Goal: Task Accomplishment & Management: Manage account settings

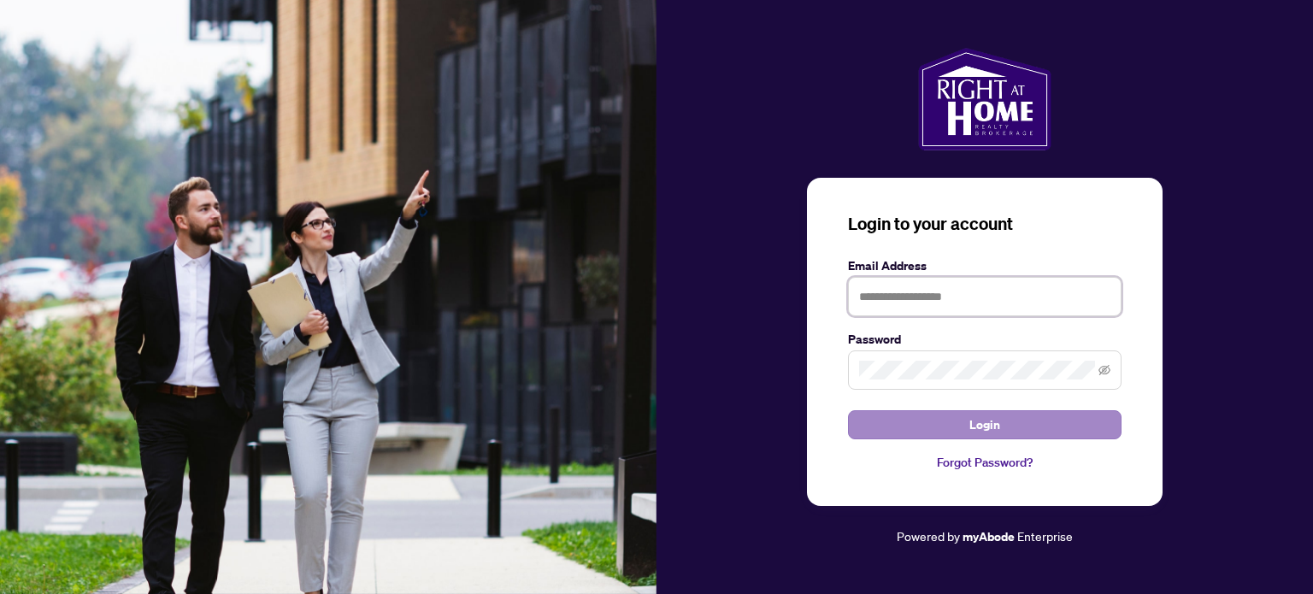
type input "**********"
click at [912, 426] on button "Login" at bounding box center [985, 424] width 274 height 29
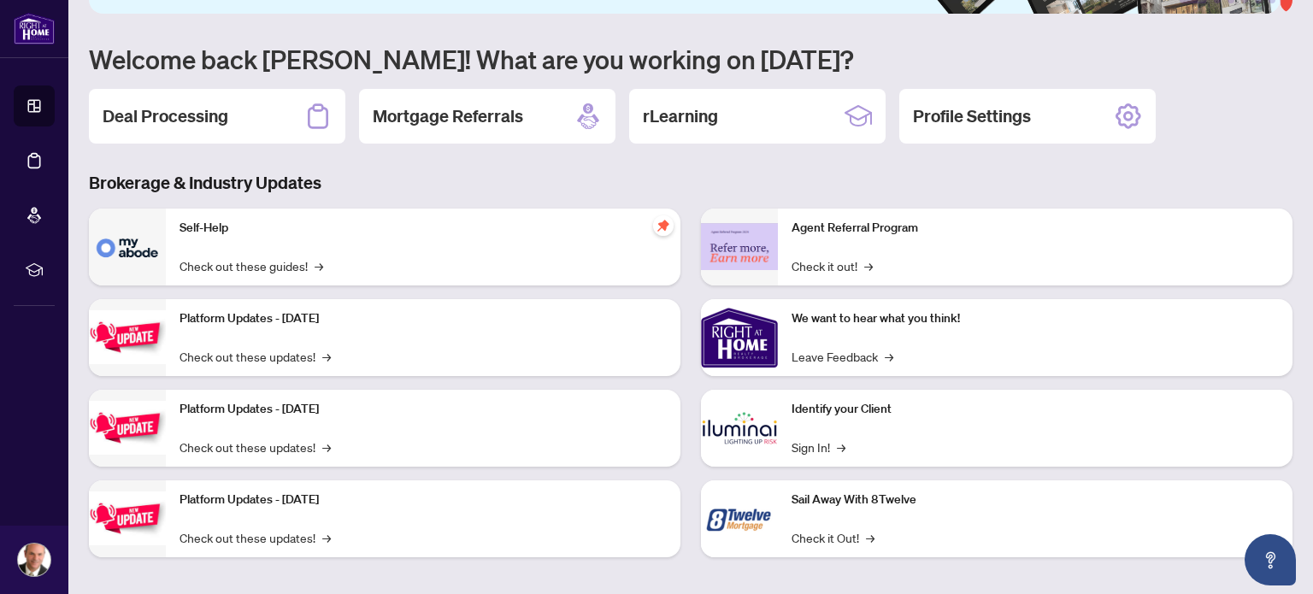
scroll to position [144, 0]
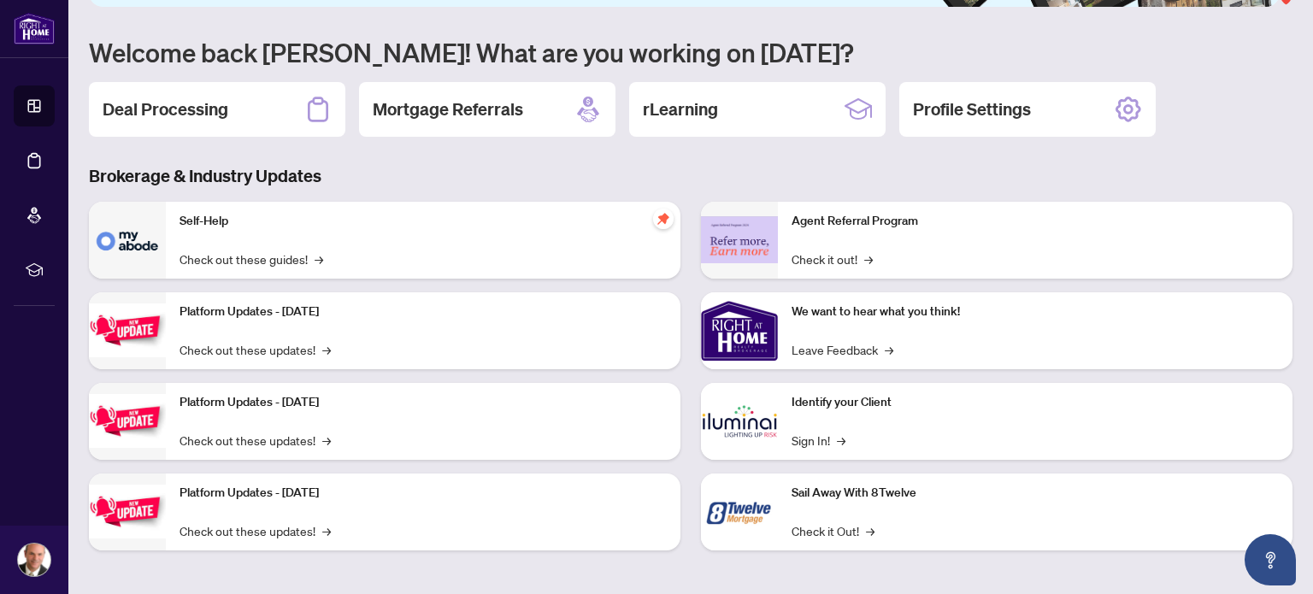
click at [180, 114] on h2 "Deal Processing" at bounding box center [166, 109] width 126 height 24
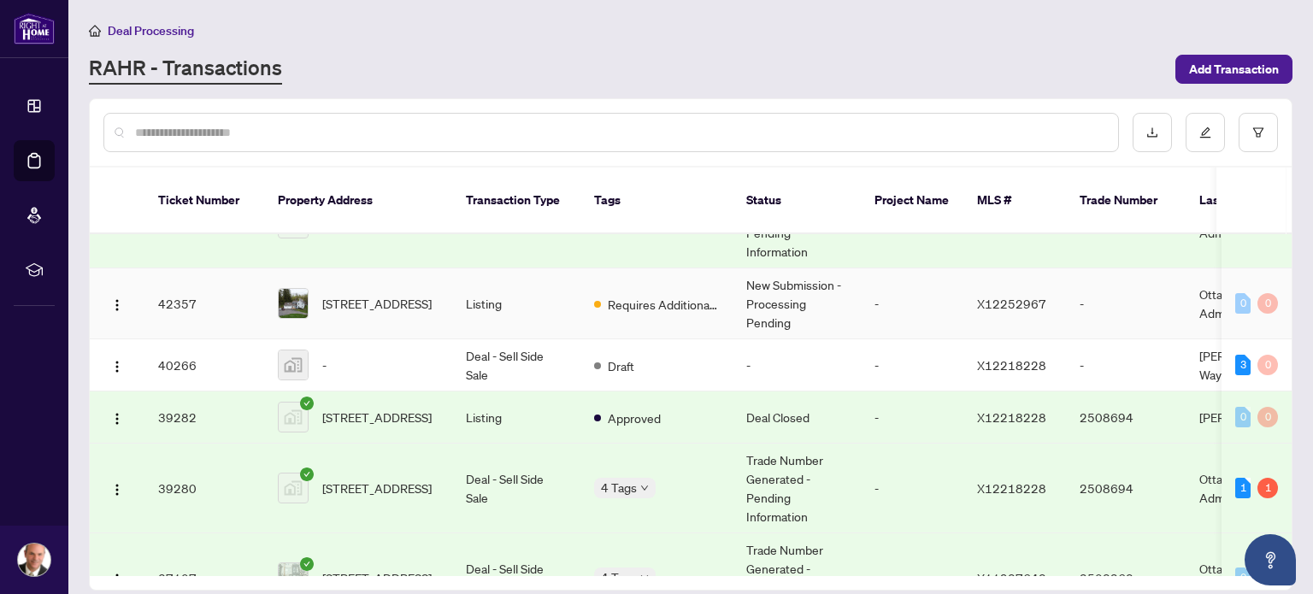
scroll to position [56, 0]
click at [116, 359] on img "button" at bounding box center [117, 366] width 14 height 14
click at [180, 339] on td "40266" at bounding box center [204, 365] width 120 height 52
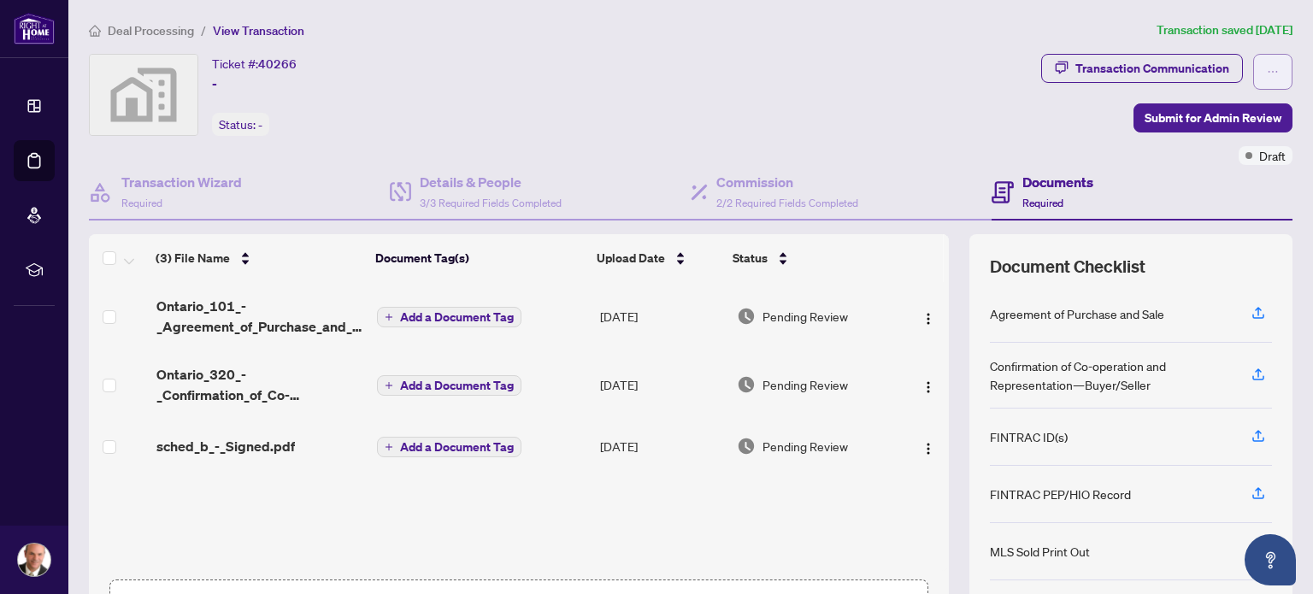
click at [1267, 66] on icon "ellipsis" at bounding box center [1273, 72] width 12 height 12
click at [1217, 132] on span "Document Archive" at bounding box center [1200, 136] width 131 height 19
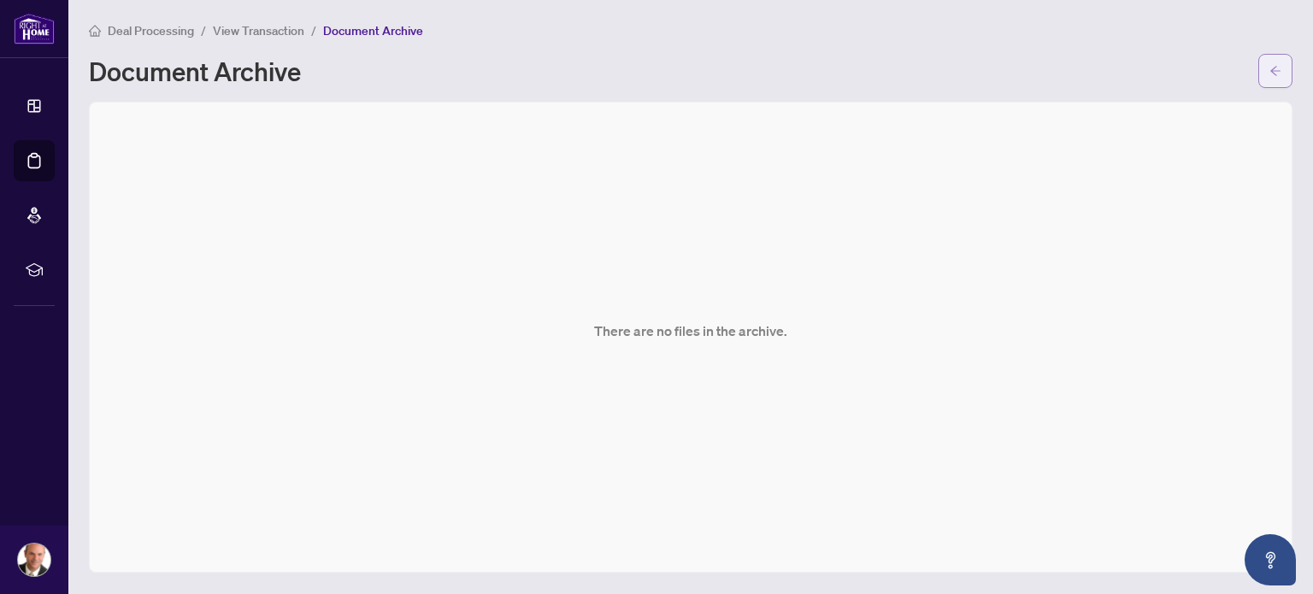
click at [1272, 72] on icon "arrow-left" at bounding box center [1275, 70] width 10 height 9
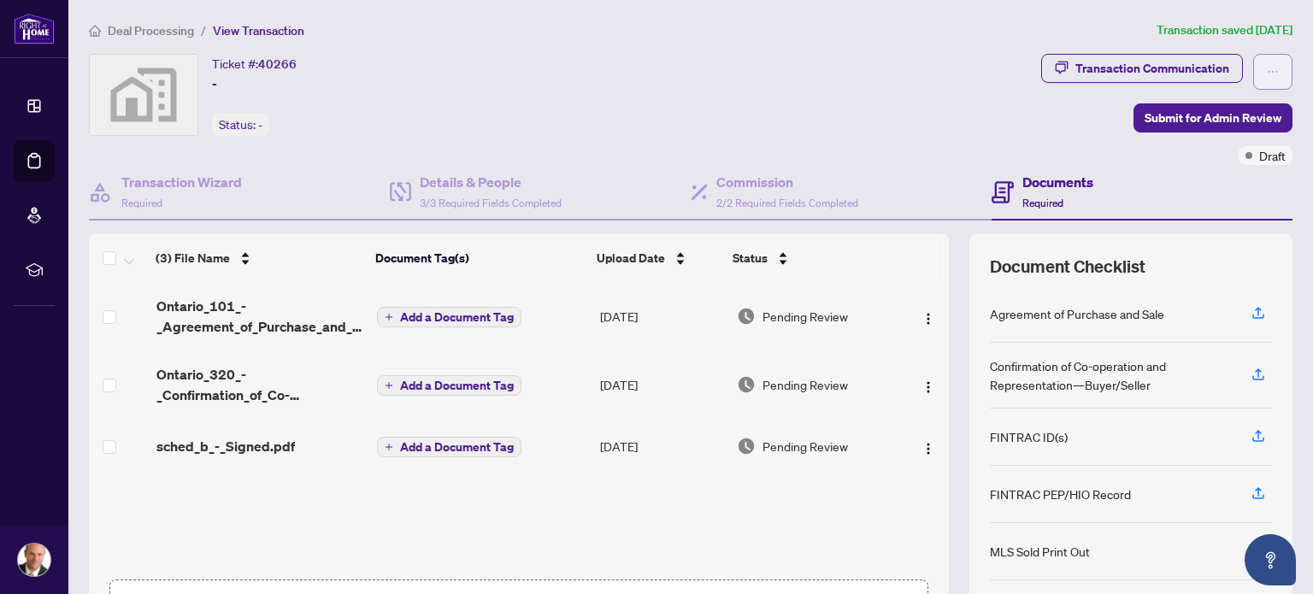
click at [1267, 72] on icon "ellipsis" at bounding box center [1273, 72] width 12 height 12
click at [800, 81] on div "Ticket #: 40266 - Status: -" at bounding box center [562, 95] width 946 height 82
click at [1259, 156] on span "Draft" at bounding box center [1272, 155] width 27 height 19
click at [1267, 69] on icon "ellipsis" at bounding box center [1273, 72] width 12 height 12
click at [854, 95] on div "Ticket #: 40266 - Status: -" at bounding box center [562, 95] width 946 height 82
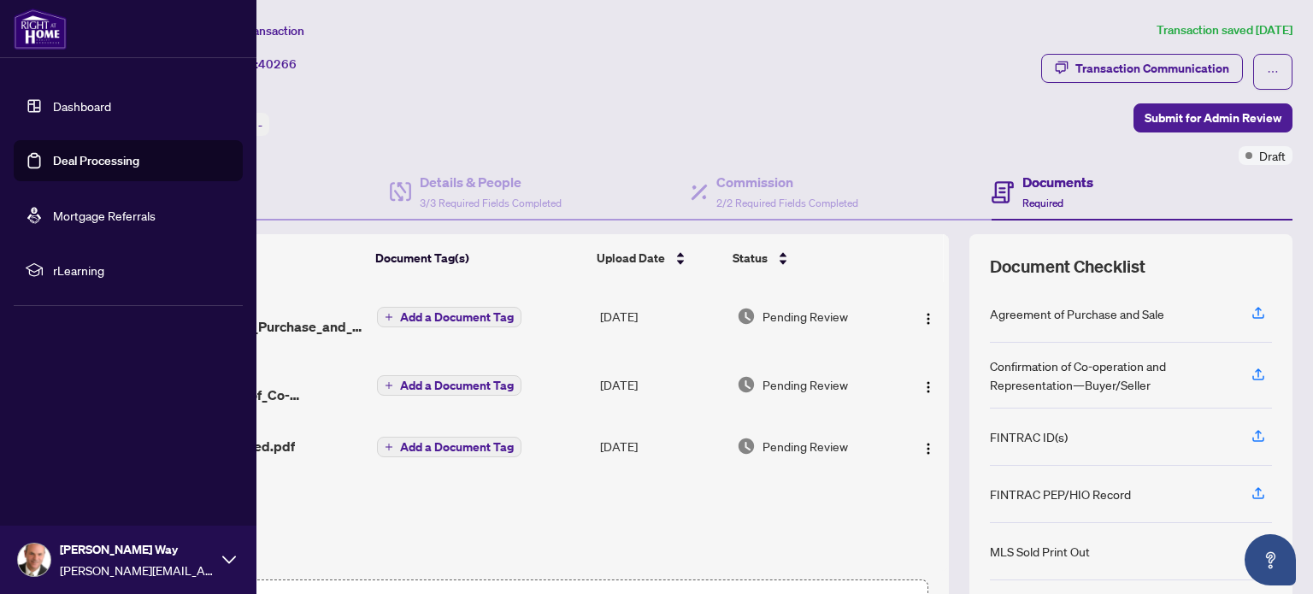
click at [53, 99] on link "Dashboard" at bounding box center [82, 105] width 58 height 15
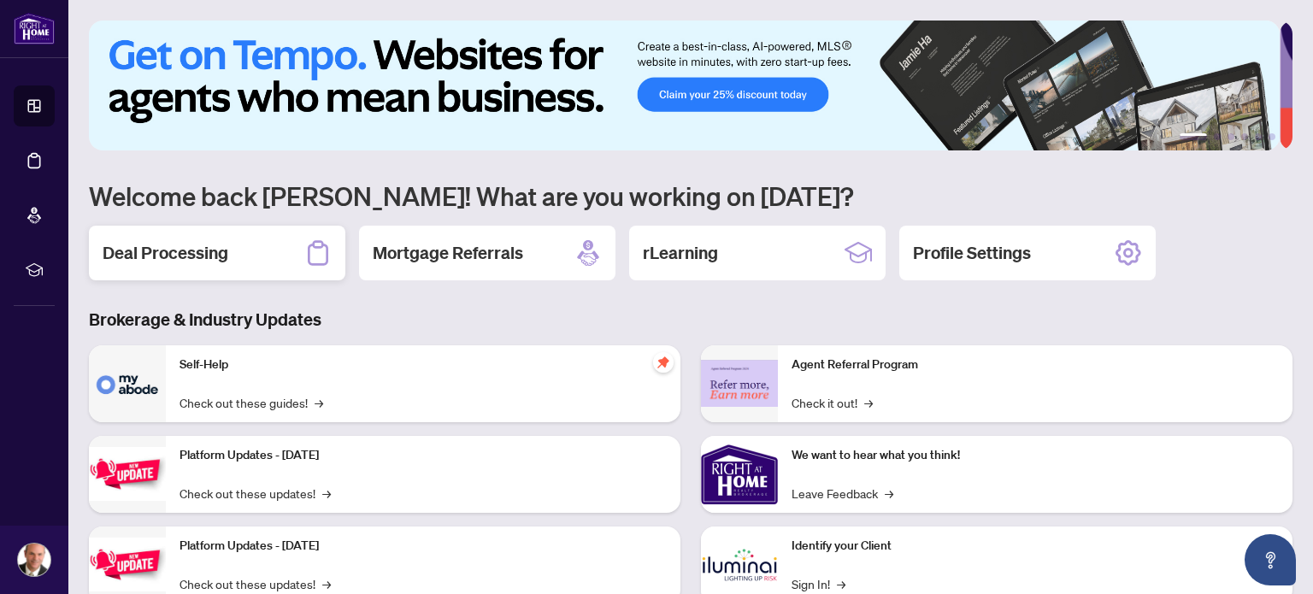
click at [209, 242] on h2 "Deal Processing" at bounding box center [166, 253] width 126 height 24
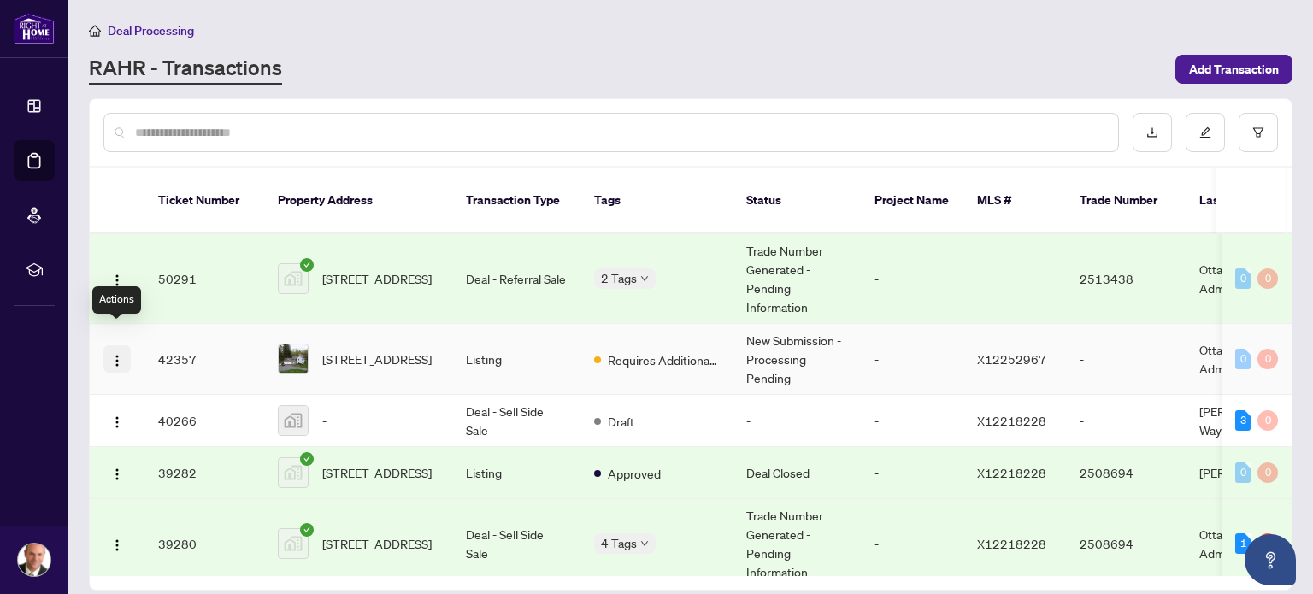
click at [116, 354] on img "button" at bounding box center [117, 361] width 14 height 14
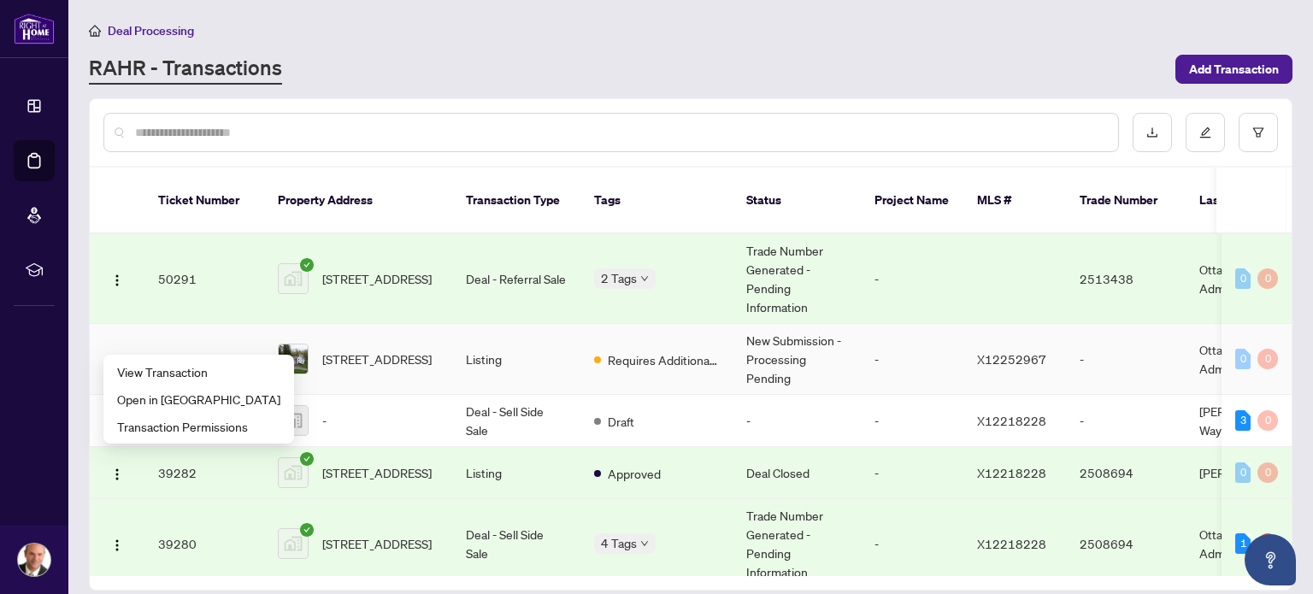
click at [208, 338] on td "42357" at bounding box center [204, 359] width 120 height 71
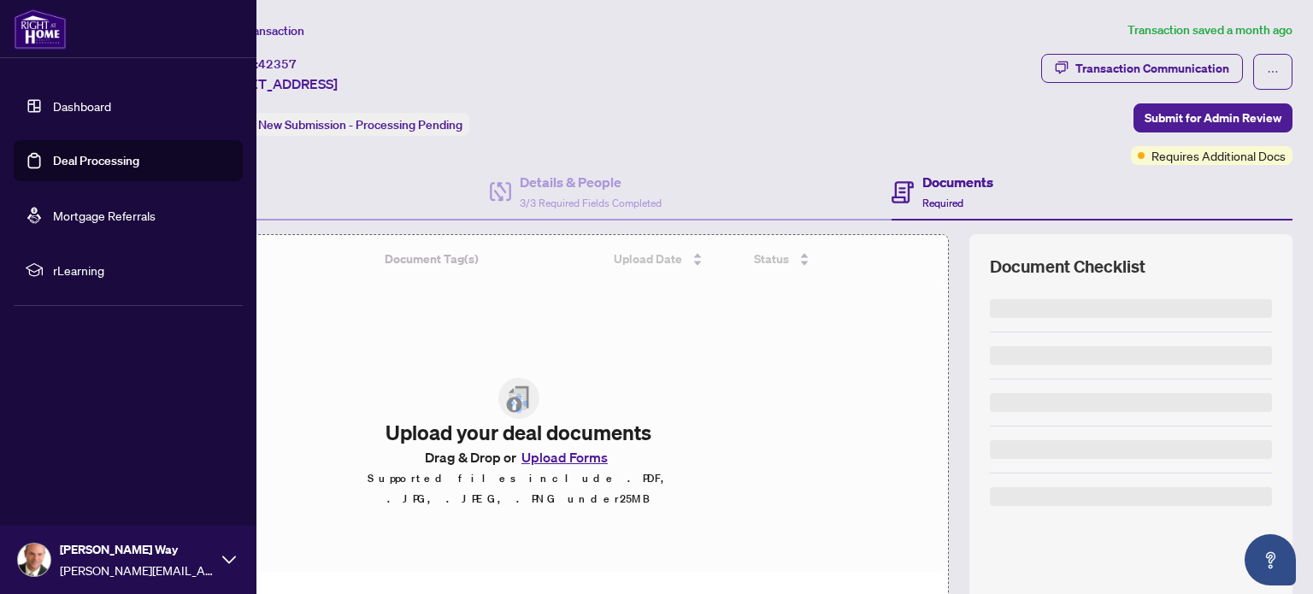
click at [53, 103] on link "Dashboard" at bounding box center [82, 105] width 58 height 15
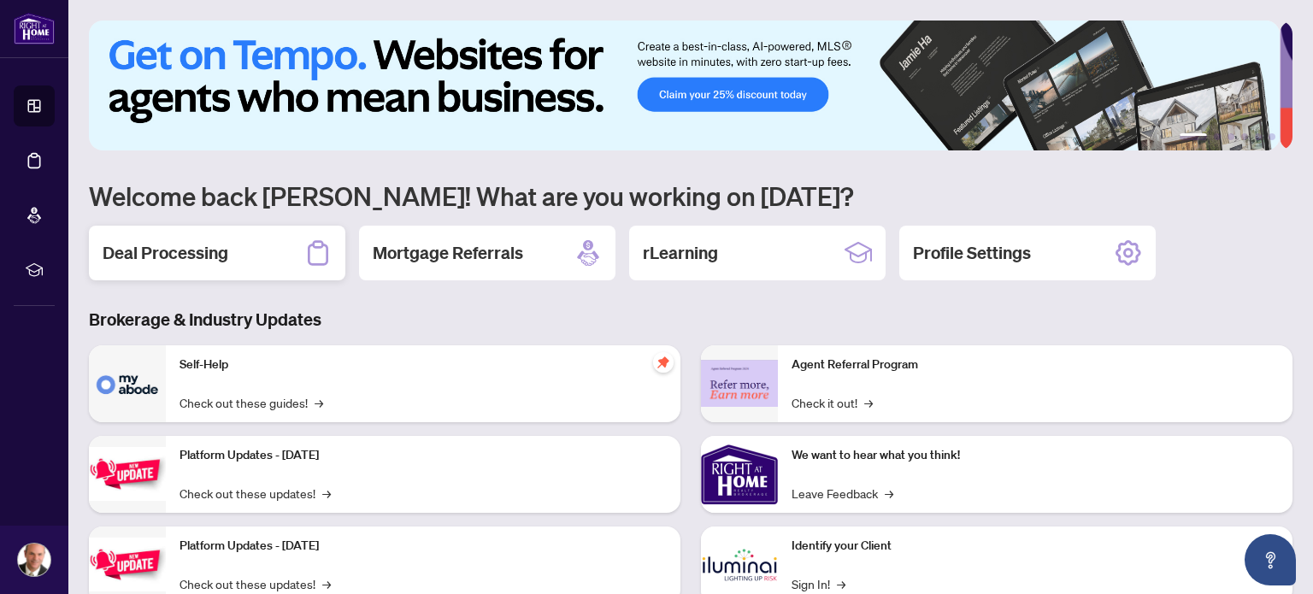
click at [228, 243] on div "Deal Processing" at bounding box center [217, 253] width 256 height 55
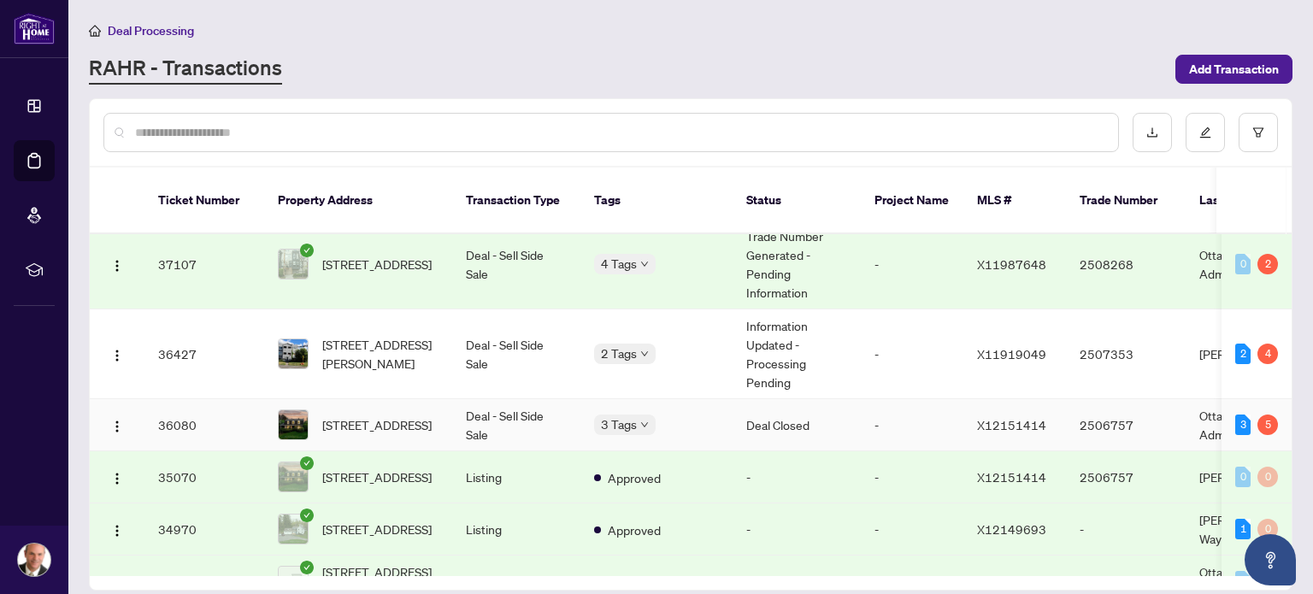
scroll to position [398, 0]
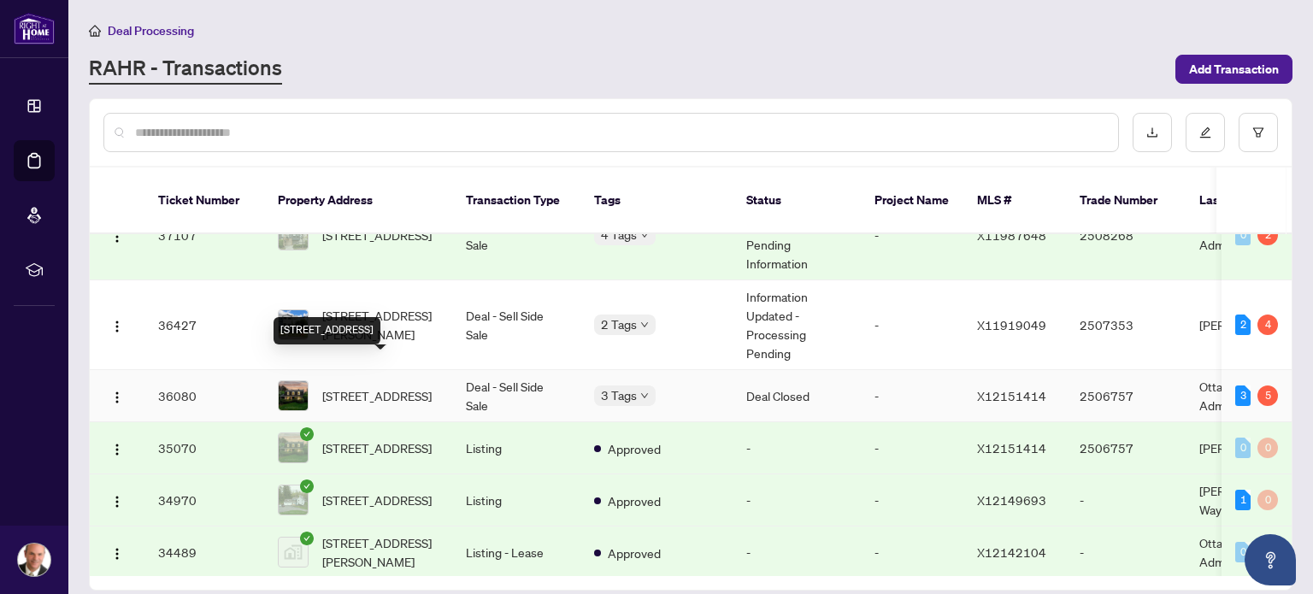
click at [360, 386] on span "[STREET_ADDRESS]" at bounding box center [376, 395] width 109 height 19
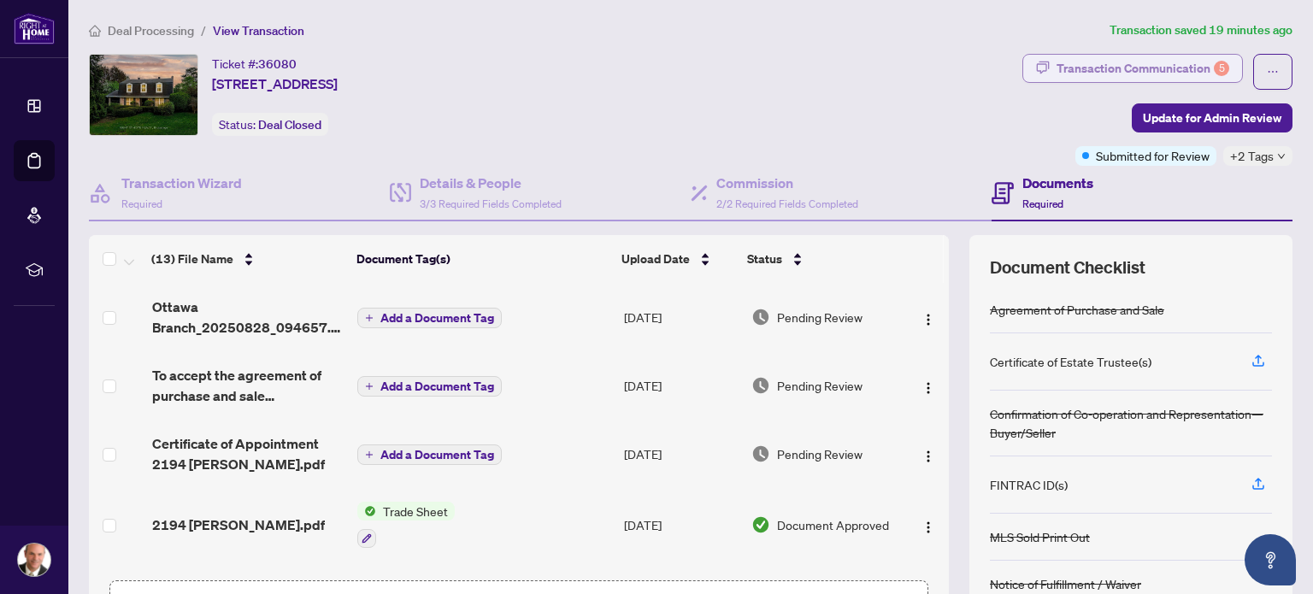
click at [1104, 75] on div "Transaction Communication 5" at bounding box center [1143, 68] width 173 height 27
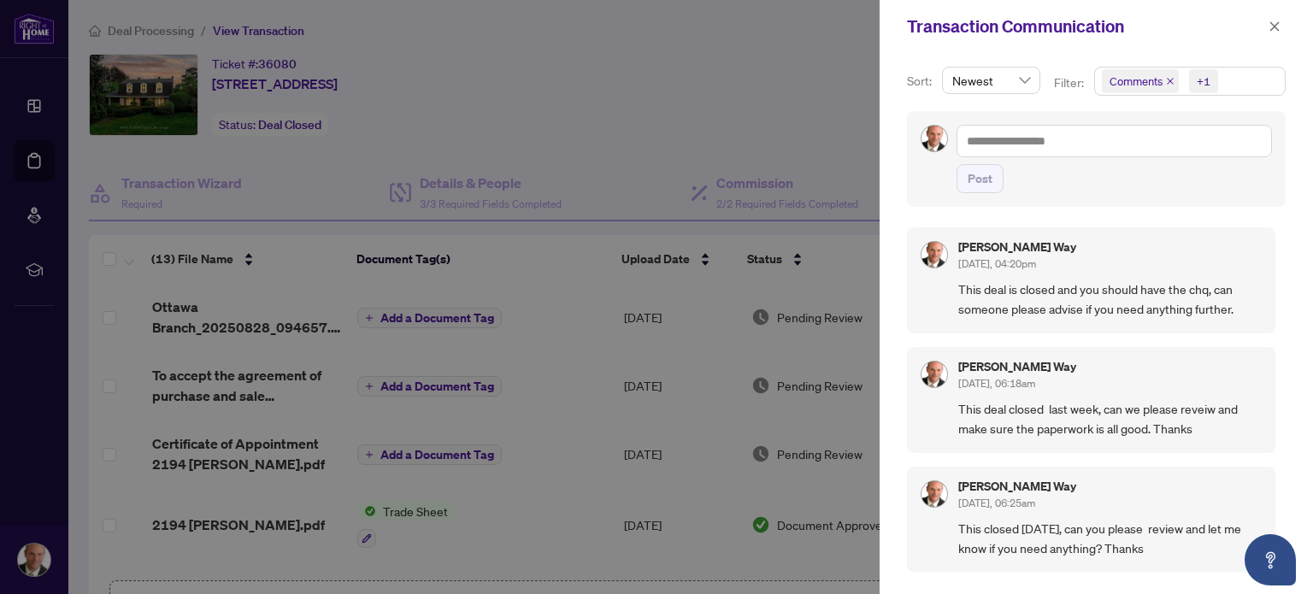
click at [43, 103] on div at bounding box center [656, 297] width 1313 height 594
click at [1270, 28] on icon "close" at bounding box center [1275, 27] width 12 height 12
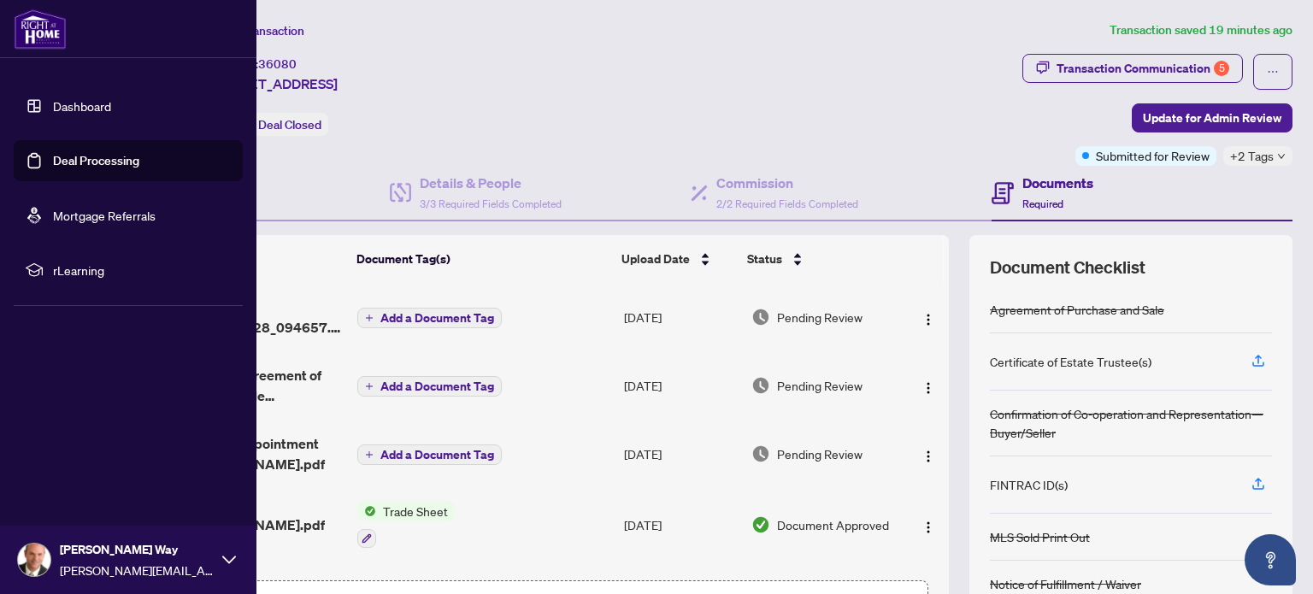
click at [53, 105] on link "Dashboard" at bounding box center [82, 105] width 58 height 15
